Goal: Task Accomplishment & Management: Complete application form

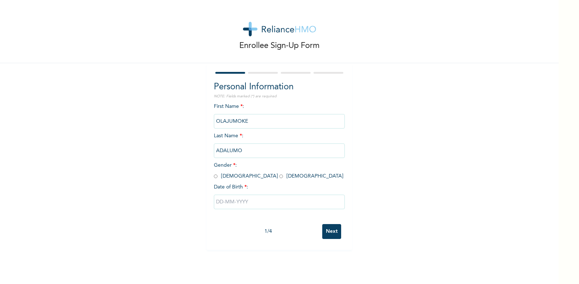
click at [279, 174] on input "radio" at bounding box center [281, 176] width 4 height 7
radio input "true"
click at [218, 202] on input "text" at bounding box center [279, 202] width 131 height 15
select select "8"
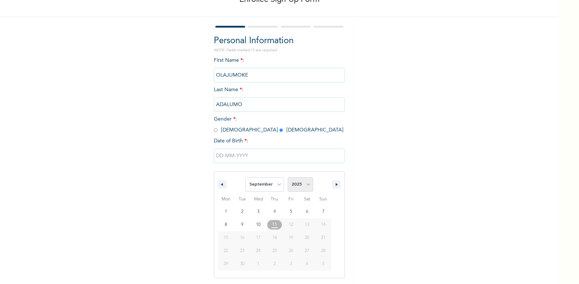
click at [302, 183] on select "2025 2024 2023 2022 2021 2020 2019 2018 2017 2016 2015 2014 2013 2012 2011 2010…" at bounding box center [300, 184] width 25 height 15
select select "1993"
click at [288, 178] on select "2025 2024 2023 2022 2021 2020 2019 2018 2017 2016 2015 2014 2013 2012 2011 2010…" at bounding box center [300, 184] width 25 height 15
click at [272, 182] on select "January February March April May June July August September October November De…" at bounding box center [264, 184] width 39 height 15
select select "7"
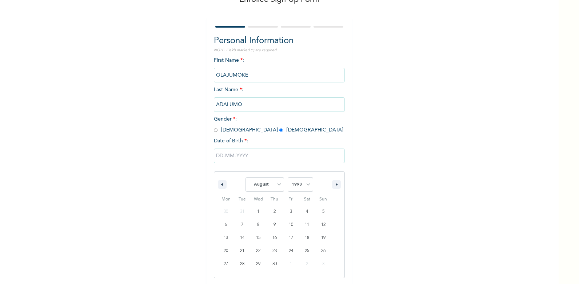
click at [245, 178] on select "January February March April May June July August September October November De…" at bounding box center [264, 184] width 39 height 15
type input "[DATE]"
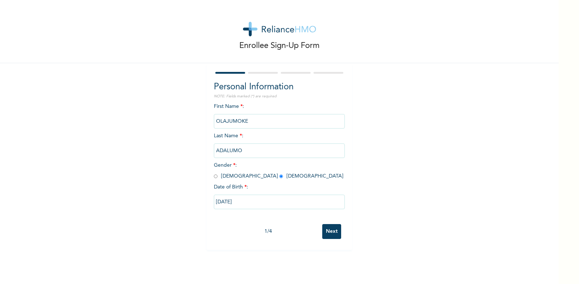
click at [330, 229] on input "Next" at bounding box center [331, 231] width 19 height 15
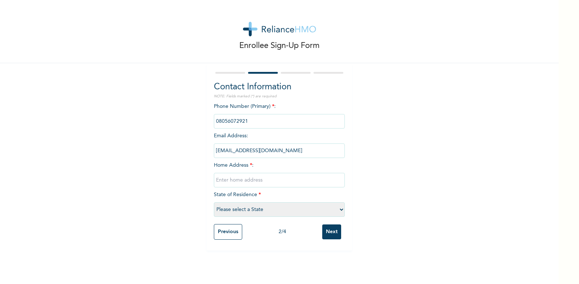
click at [231, 181] on input "text" at bounding box center [279, 180] width 131 height 15
type input "[PERSON_NAME] drive"
click at [274, 209] on select "Please select a State [PERSON_NAME] (FCT) [PERSON_NAME] Ibom [GEOGRAPHIC_DATA] …" at bounding box center [279, 209] width 131 height 15
select select "25"
click at [214, 202] on select "Please select a State [PERSON_NAME] (FCT) [PERSON_NAME] Ibom [GEOGRAPHIC_DATA] …" at bounding box center [279, 209] width 131 height 15
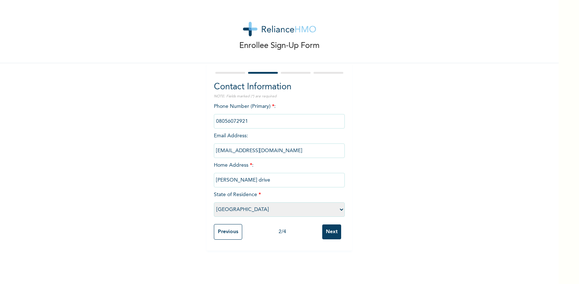
click at [326, 232] on input "Next" at bounding box center [331, 232] width 19 height 15
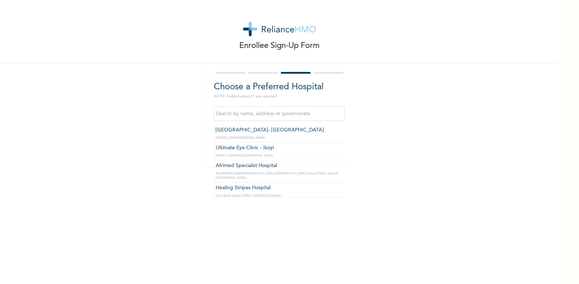
click at [260, 115] on input "text" at bounding box center [279, 114] width 131 height 15
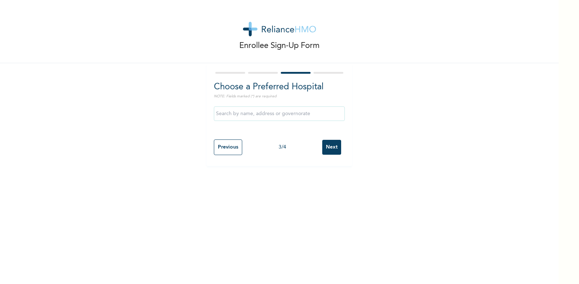
type input "Ultimate Eye Clinic - Ikoyi"
click at [216, 148] on input "Previous" at bounding box center [228, 148] width 28 height 16
select select "25"
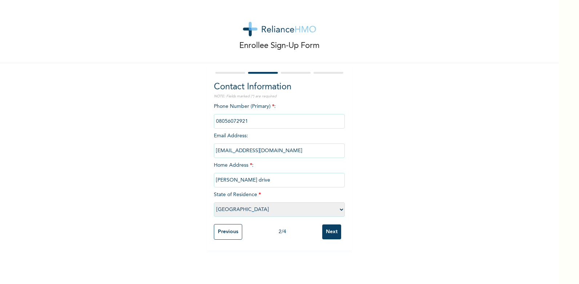
click at [326, 228] on input "Next" at bounding box center [331, 232] width 19 height 15
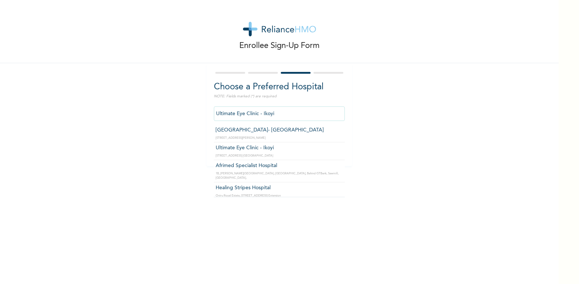
click at [279, 114] on input "Ultimate Eye Clinic - Ikoyi" at bounding box center [279, 114] width 131 height 15
drag, startPoint x: 279, startPoint y: 114, endPoint x: 182, endPoint y: 119, distance: 97.5
click at [182, 119] on div "Enrollee Sign-Up Form Choose a Preferred Hospital NOTE: Fields marked (*) are r…" at bounding box center [279, 83] width 558 height 166
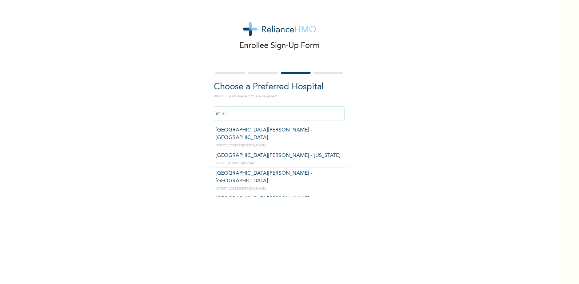
type input "[GEOGRAPHIC_DATA][PERSON_NAME] - [GEOGRAPHIC_DATA]"
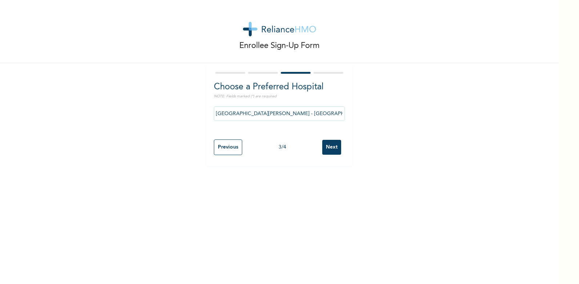
click at [323, 147] on input "Next" at bounding box center [331, 147] width 19 height 15
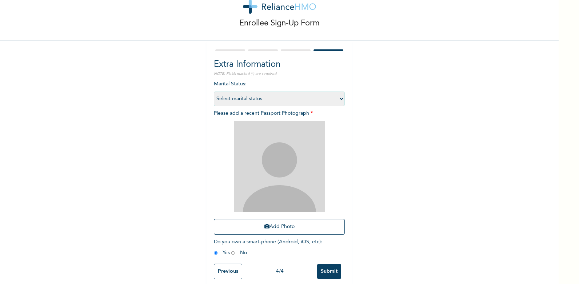
scroll to position [34, 0]
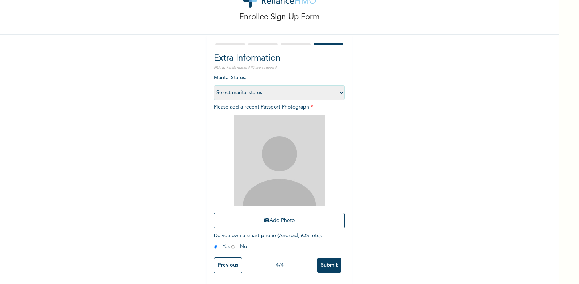
click at [227, 258] on input "Previous" at bounding box center [228, 266] width 28 height 16
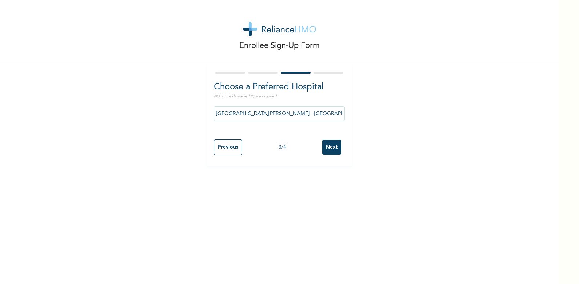
click at [324, 148] on input "Next" at bounding box center [331, 147] width 19 height 15
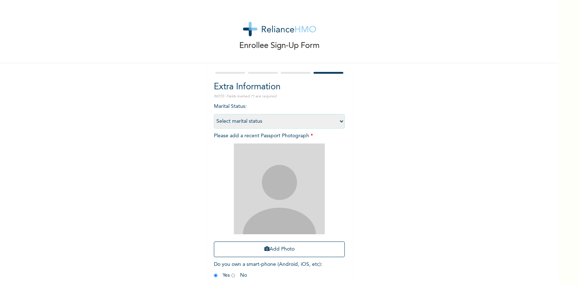
click at [256, 120] on select "Select marital status [DEMOGRAPHIC_DATA] Married [DEMOGRAPHIC_DATA] Widow/[DEMO…" at bounding box center [279, 121] width 131 height 15
select select "1"
click at [214, 114] on select "Select marital status [DEMOGRAPHIC_DATA] Married [DEMOGRAPHIC_DATA] Widow/[DEMO…" at bounding box center [279, 121] width 131 height 15
click at [277, 181] on img at bounding box center [279, 189] width 91 height 91
click at [298, 171] on img at bounding box center [279, 189] width 91 height 91
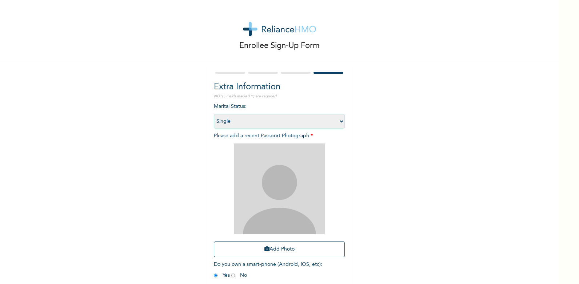
click at [284, 180] on img at bounding box center [279, 189] width 91 height 91
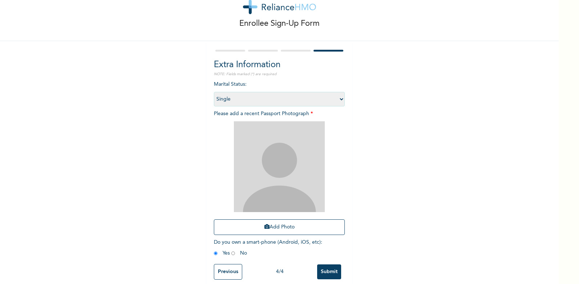
scroll to position [34, 0]
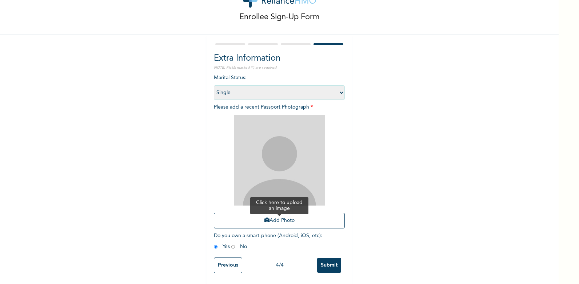
click at [280, 216] on button "Add Photo" at bounding box center [279, 221] width 131 height 16
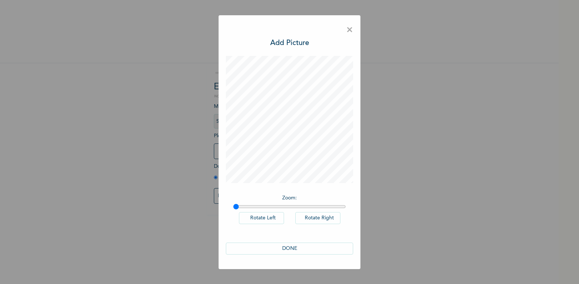
click at [298, 250] on button "DONE" at bounding box center [289, 249] width 127 height 12
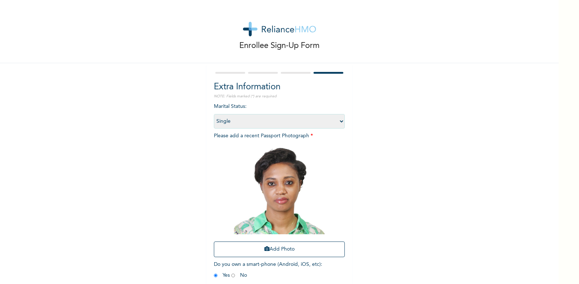
scroll to position [34, 0]
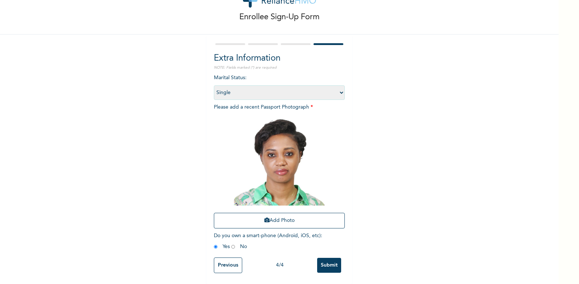
click at [231, 244] on input "radio" at bounding box center [233, 247] width 4 height 7
radio input "true"
click at [214, 245] on div "Marital Status : Select marital status [DEMOGRAPHIC_DATA] Married [DEMOGRAPHIC_…" at bounding box center [279, 164] width 131 height 180
click at [214, 244] on input "radio" at bounding box center [216, 247] width 4 height 7
radio input "true"
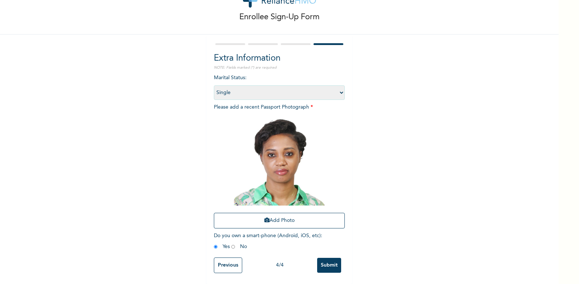
click at [325, 259] on input "Submit" at bounding box center [329, 265] width 24 height 15
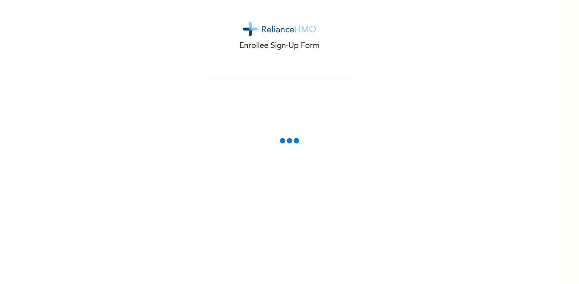
scroll to position [0, 0]
